Goal: Navigation & Orientation: Understand site structure

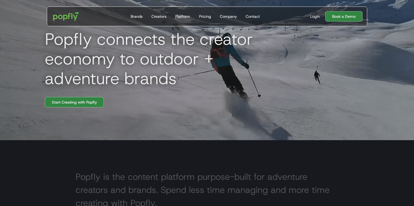
scroll to position [61, 0]
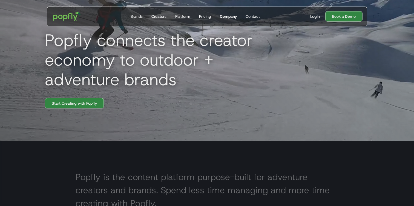
click at [229, 18] on div "Company" at bounding box center [228, 16] width 17 height 5
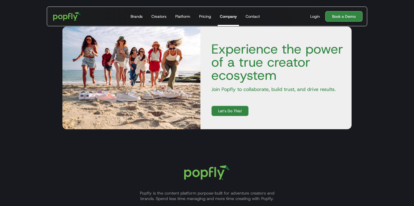
scroll to position [761, 0]
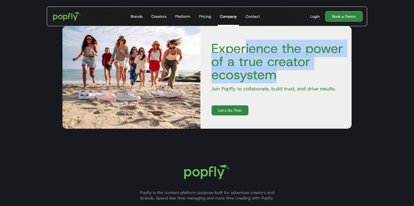
drag, startPoint x: 246, startPoint y: 45, endPoint x: 308, endPoint y: 73, distance: 68.2
click at [308, 73] on h4 "Experience the power of a true creator ecosystem" at bounding box center [276, 61] width 138 height 39
drag, startPoint x: 239, startPoint y: 51, endPoint x: 287, endPoint y: 77, distance: 54.5
click at [286, 76] on h4 "Experience the power of a true creator ecosystem" at bounding box center [276, 61] width 138 height 39
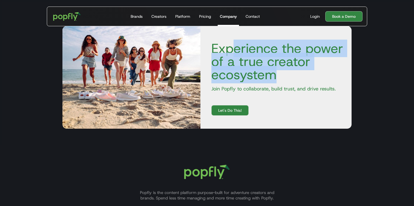
click at [287, 77] on h4 "Experience the power of a true creator ecosystem" at bounding box center [276, 61] width 138 height 39
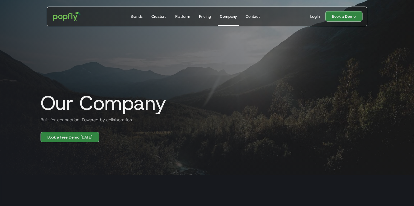
scroll to position [0, 0]
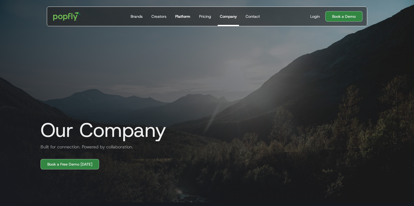
click at [184, 15] on div "Platform" at bounding box center [182, 16] width 15 height 5
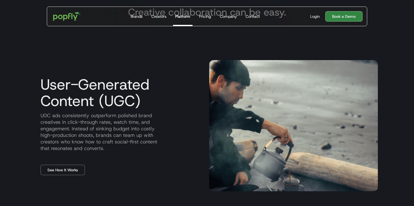
scroll to position [215, 0]
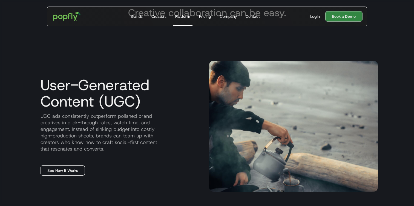
click at [68, 169] on link "See How It Works" at bounding box center [63, 171] width 44 height 10
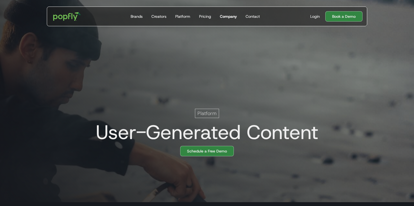
click at [227, 18] on div "Company" at bounding box center [228, 16] width 17 height 5
